Goal: Information Seeking & Learning: Check status

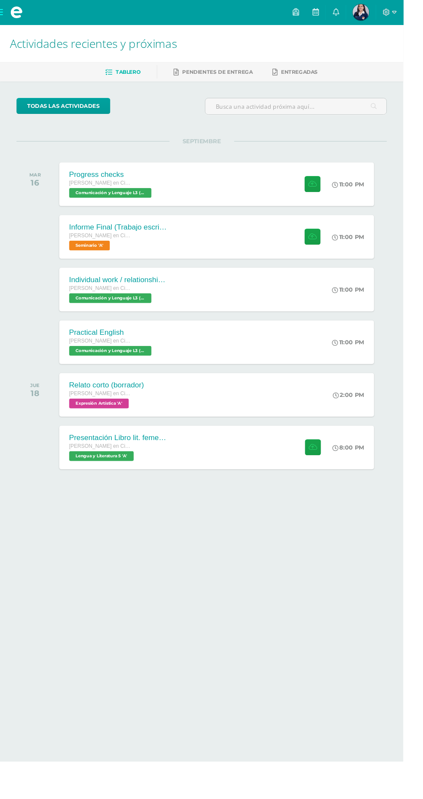
click at [389, 13] on span "Sara Abigail Mi Perfil" at bounding box center [378, 12] width 21 height 17
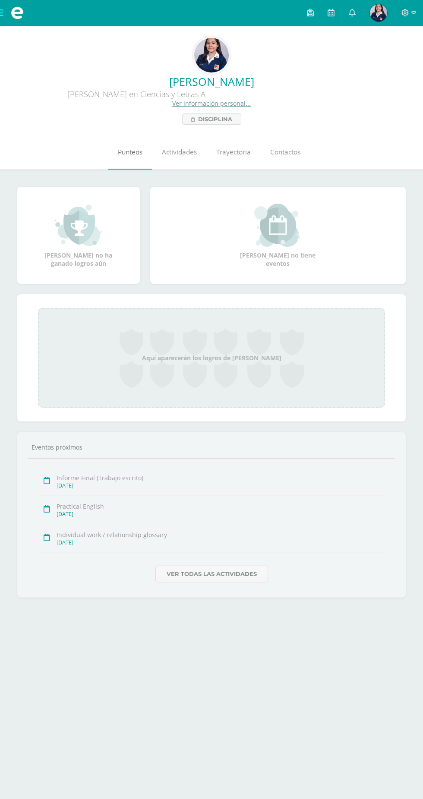
click at [126, 157] on span "Punteos" at bounding box center [130, 152] width 25 height 9
